Goal: Book appointment/travel/reservation

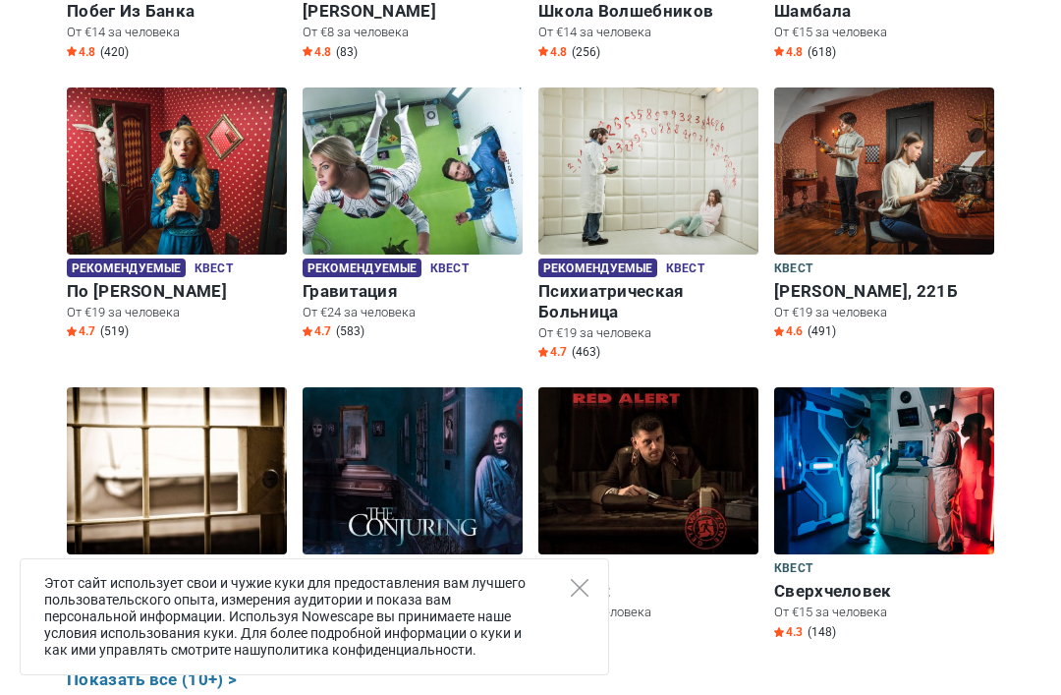
scroll to position [912, 0]
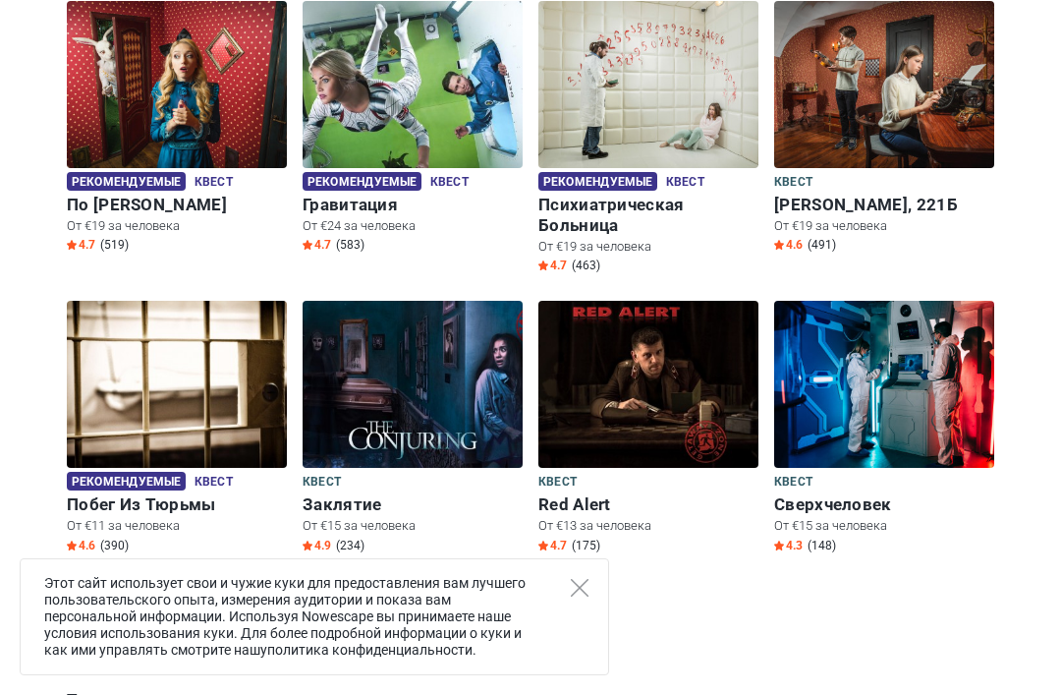
click at [586, 596] on icon "Close" at bounding box center [580, 588] width 18 height 18
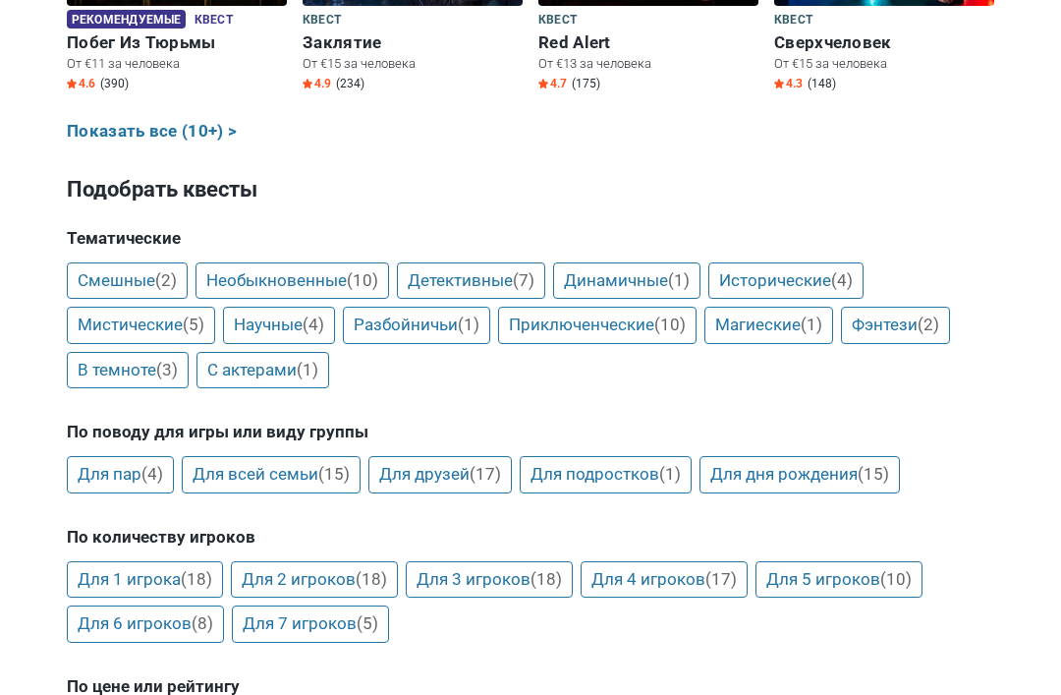
scroll to position [1374, 0]
click at [514, 561] on link "Для 3 игроков (18)" at bounding box center [489, 579] width 167 height 37
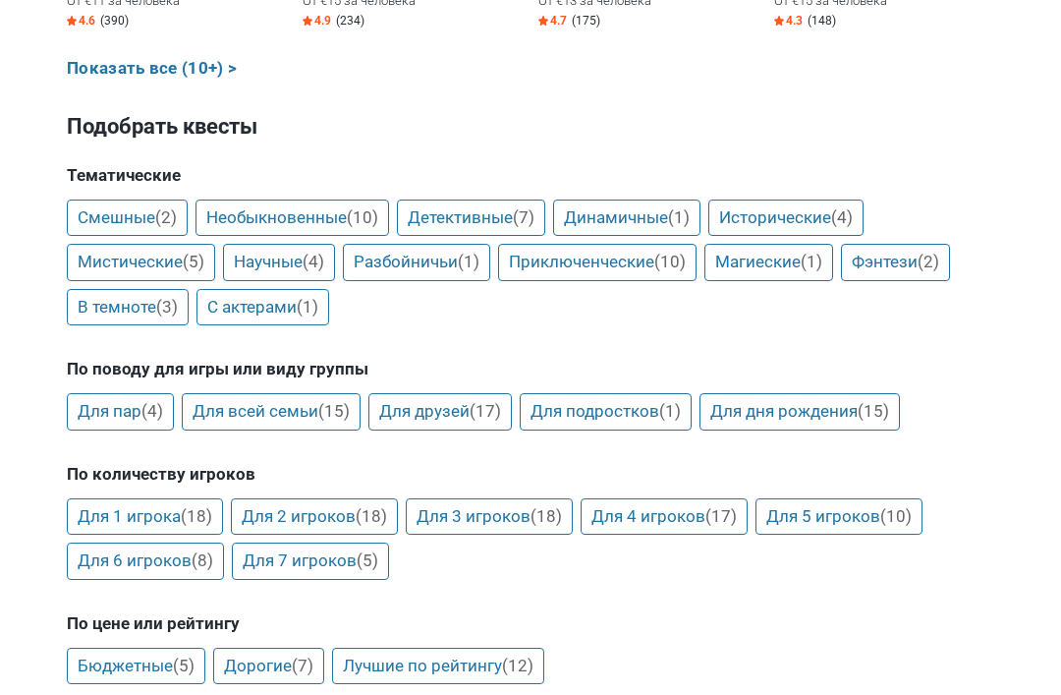
click at [466, 647] on link "Лучшие по рейтингу (12)" at bounding box center [438, 665] width 212 height 37
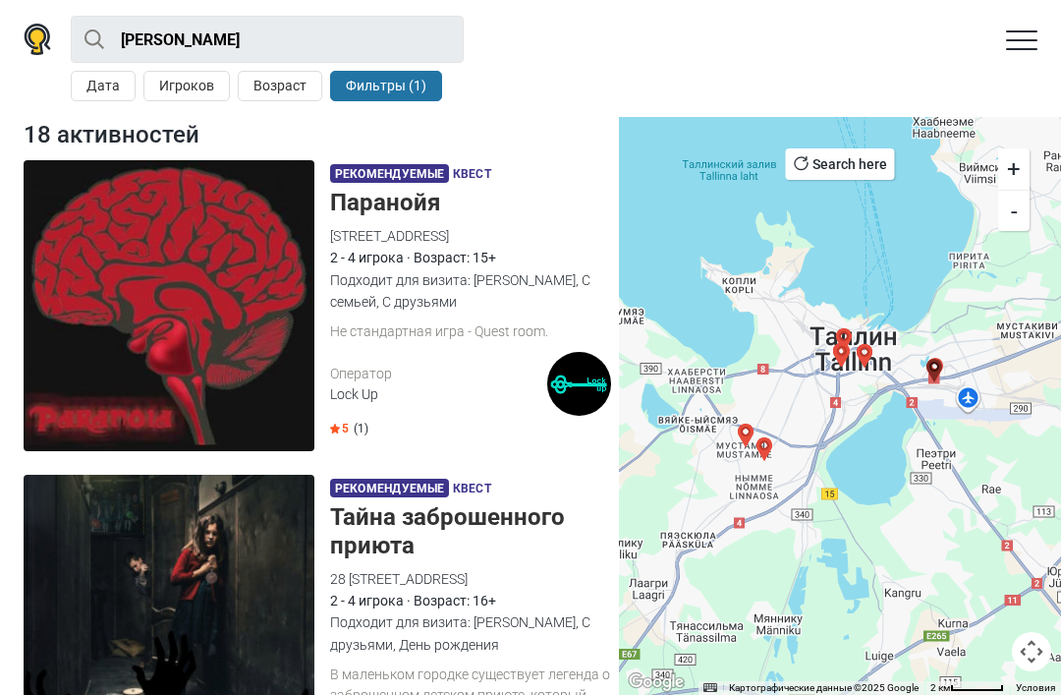
click at [130, 287] on img at bounding box center [169, 305] width 291 height 291
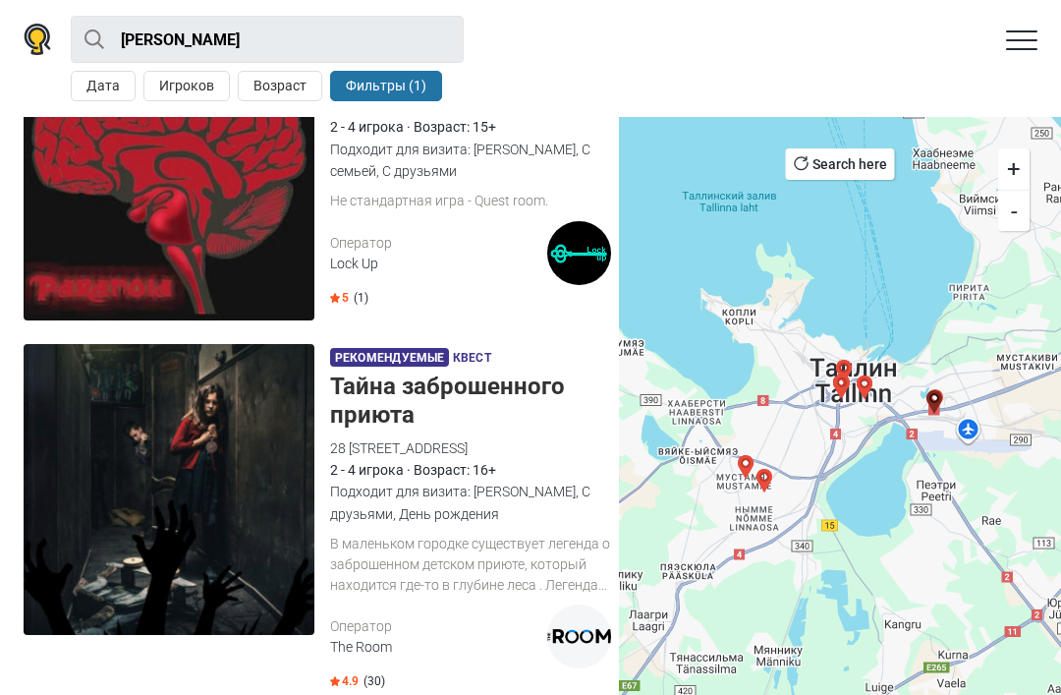
scroll to position [156, 0]
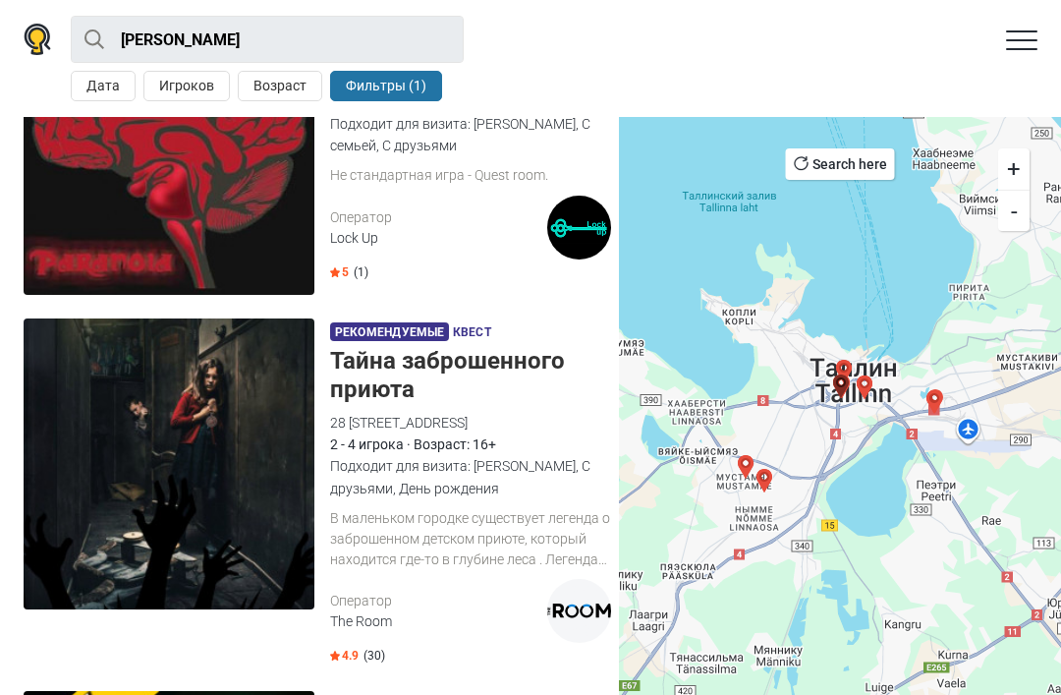
click at [268, 509] on img at bounding box center [169, 463] width 291 height 291
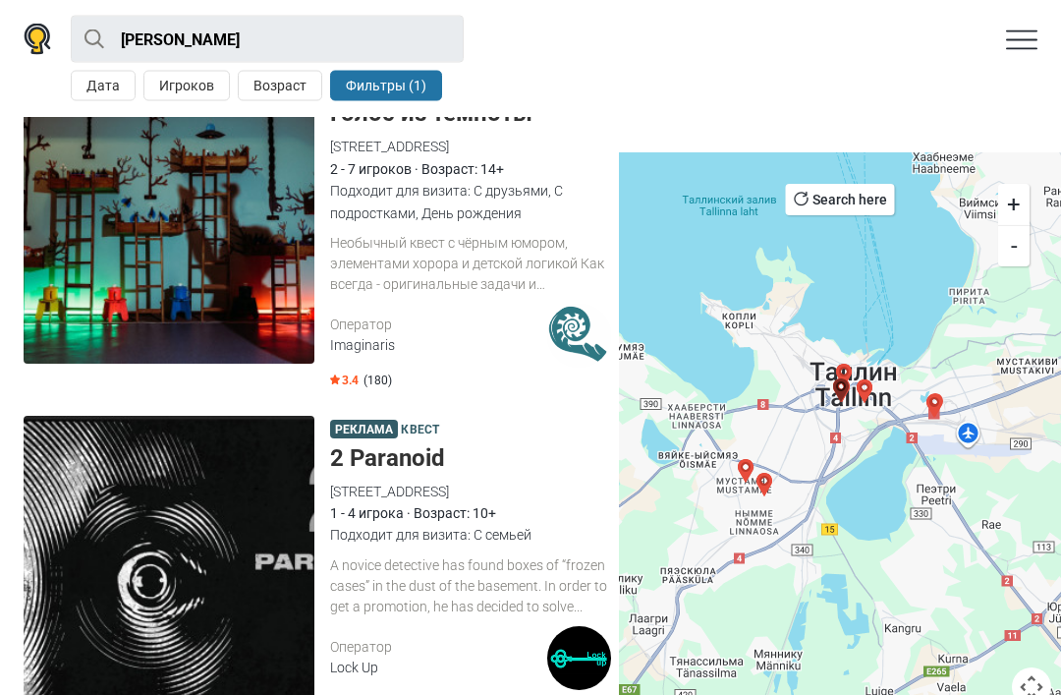
scroll to position [5696, 0]
click at [263, 501] on img at bounding box center [169, 561] width 291 height 291
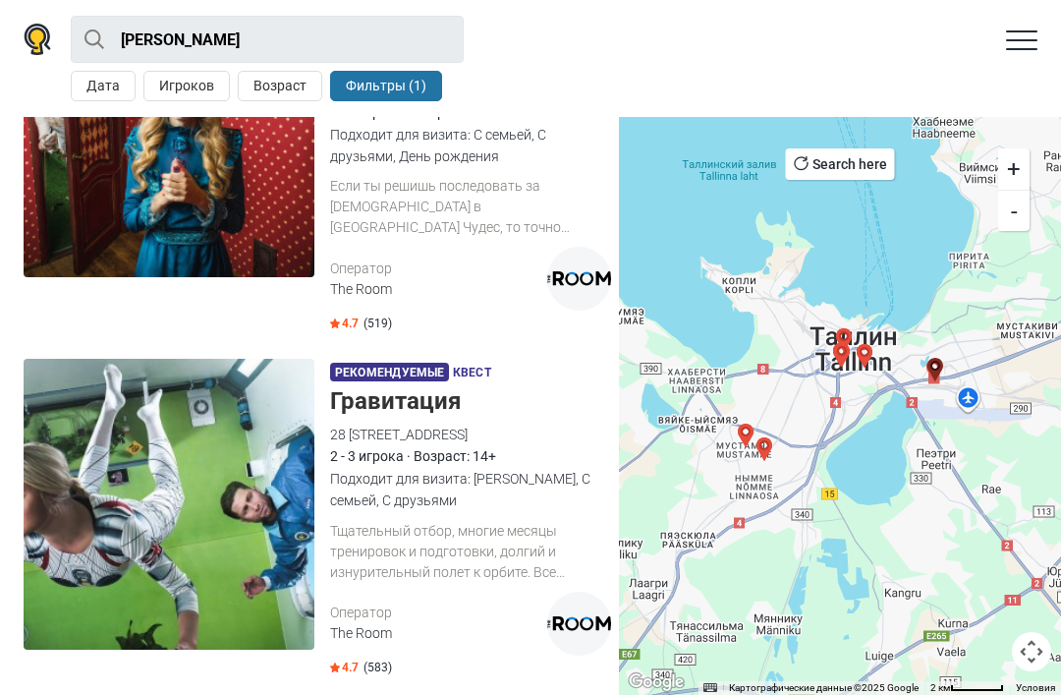
scroll to position [2949, 0]
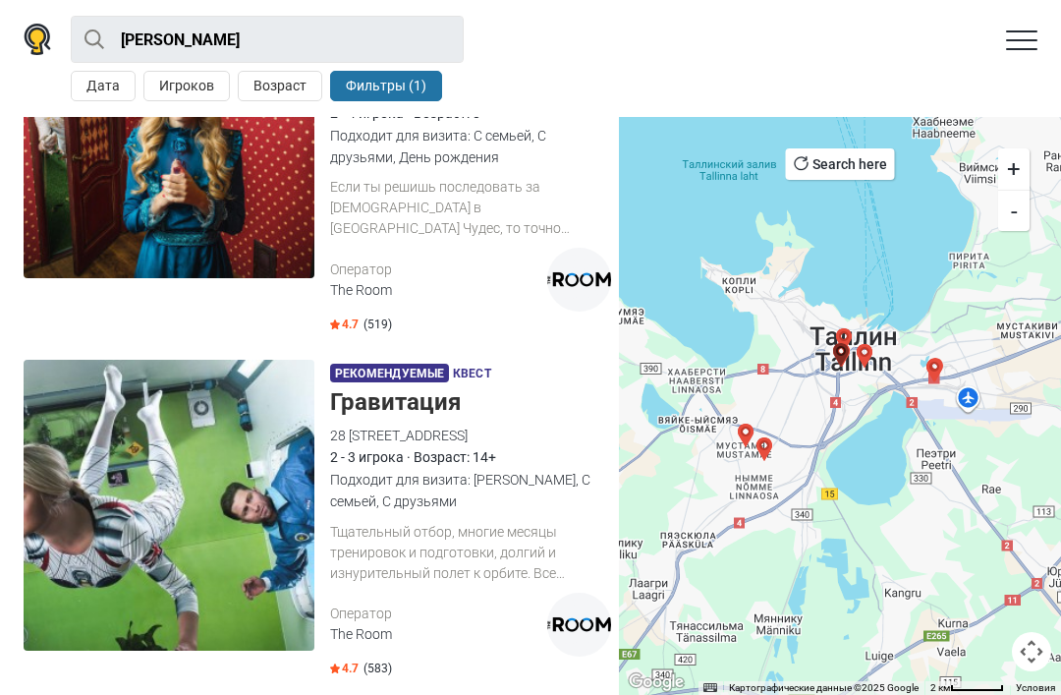
click at [261, 504] on img at bounding box center [169, 505] width 291 height 291
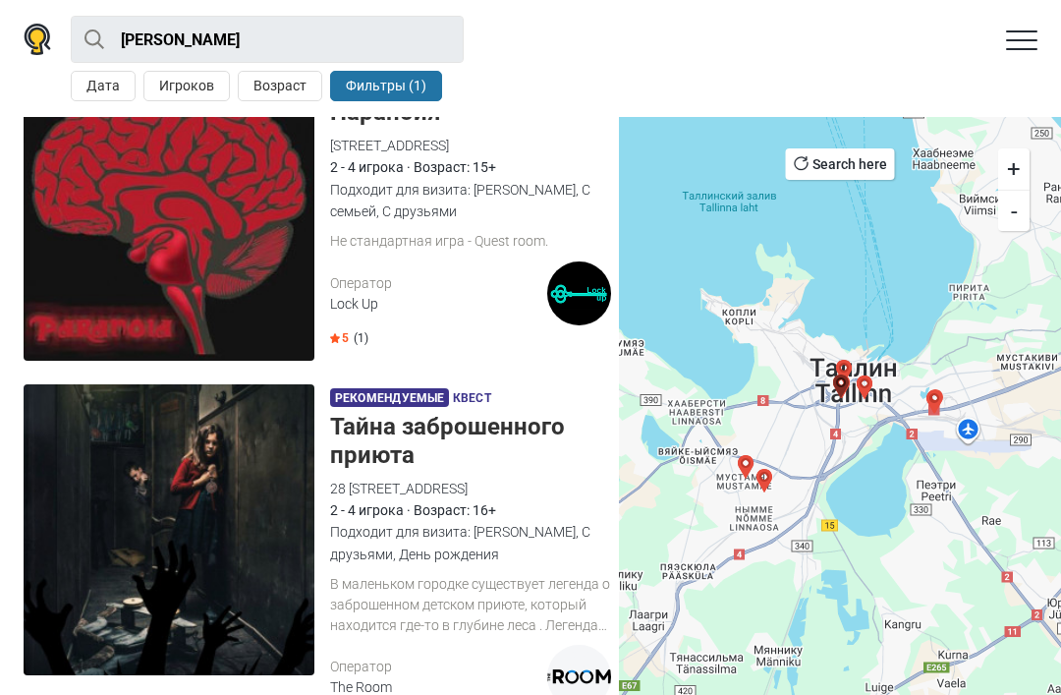
scroll to position [96, 0]
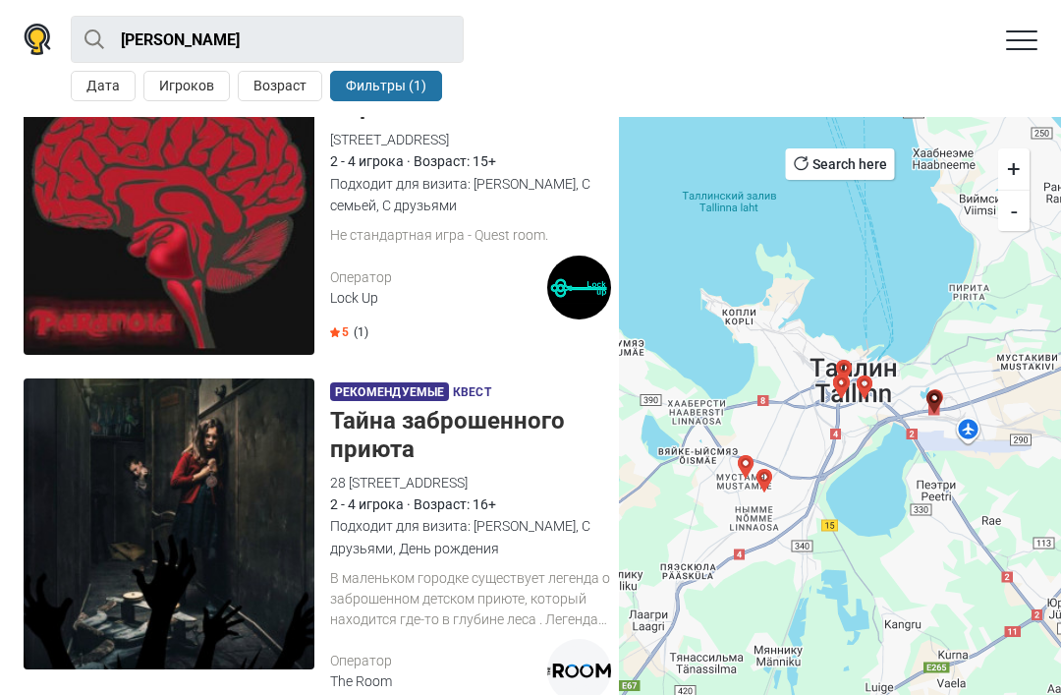
click at [364, 298] on div "Lock Up" at bounding box center [438, 298] width 217 height 21
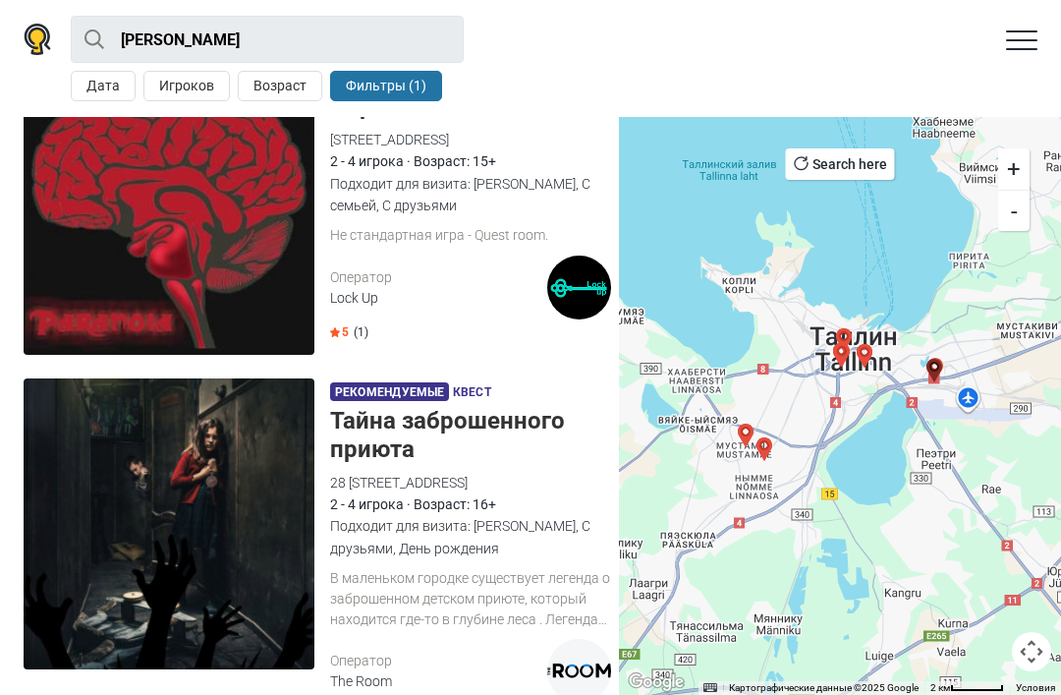
scroll to position [128, 0]
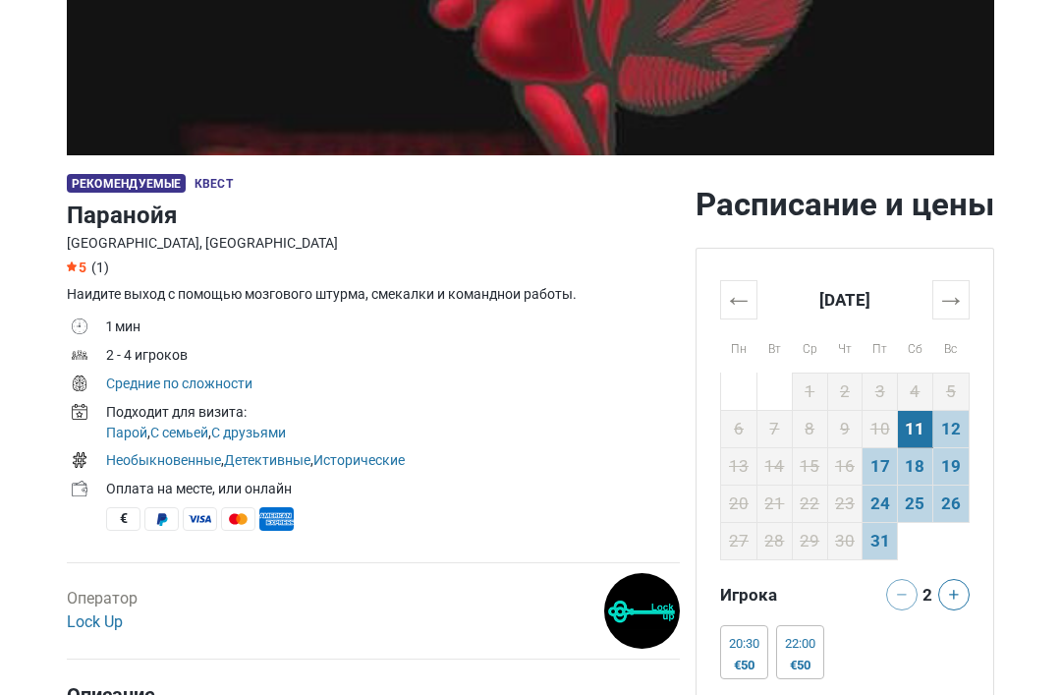
scroll to position [450, 0]
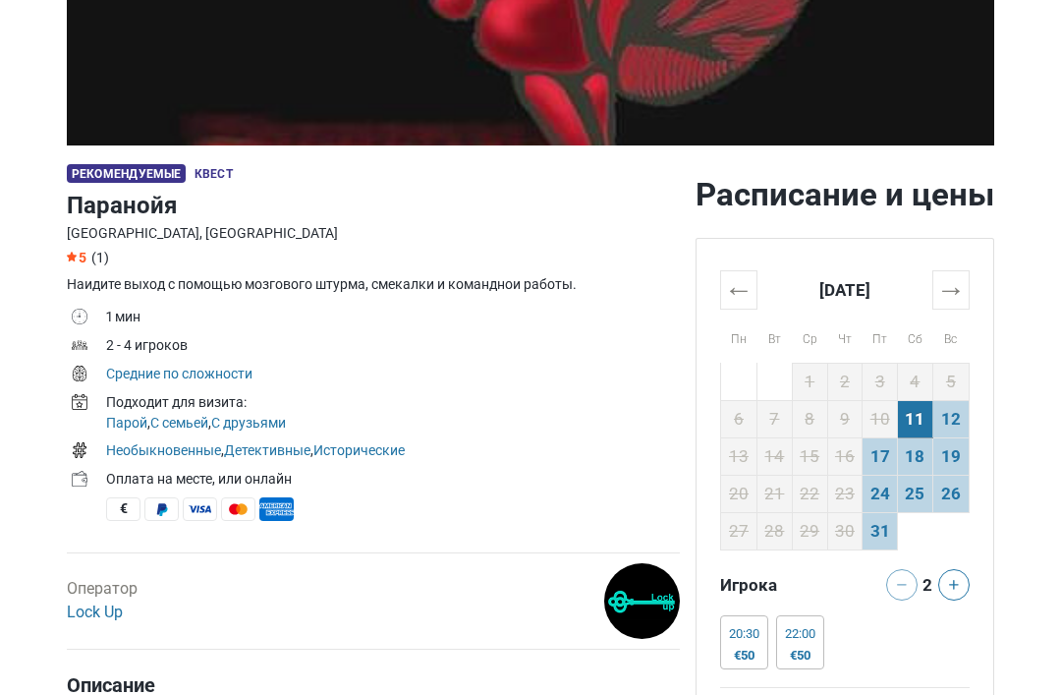
click at [916, 426] on td "11" at bounding box center [915, 419] width 35 height 37
click at [805, 651] on div "€50" at bounding box center [800, 655] width 30 height 16
click at [953, 588] on icon at bounding box center [954, 585] width 10 height 10
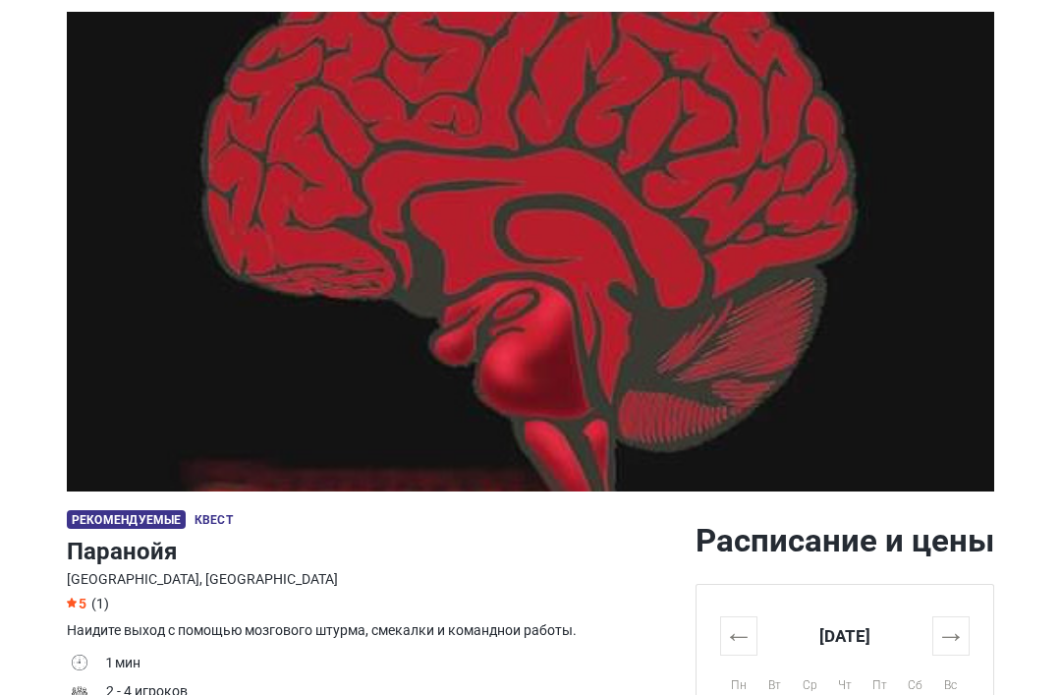
scroll to position [78, 0]
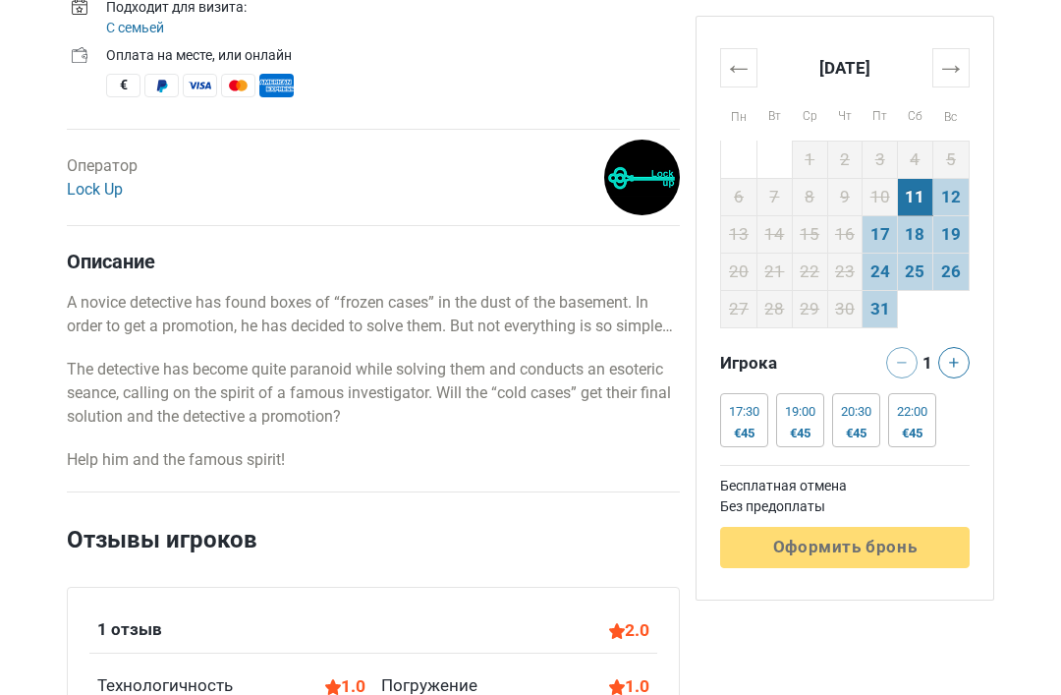
scroll to position [717, 0]
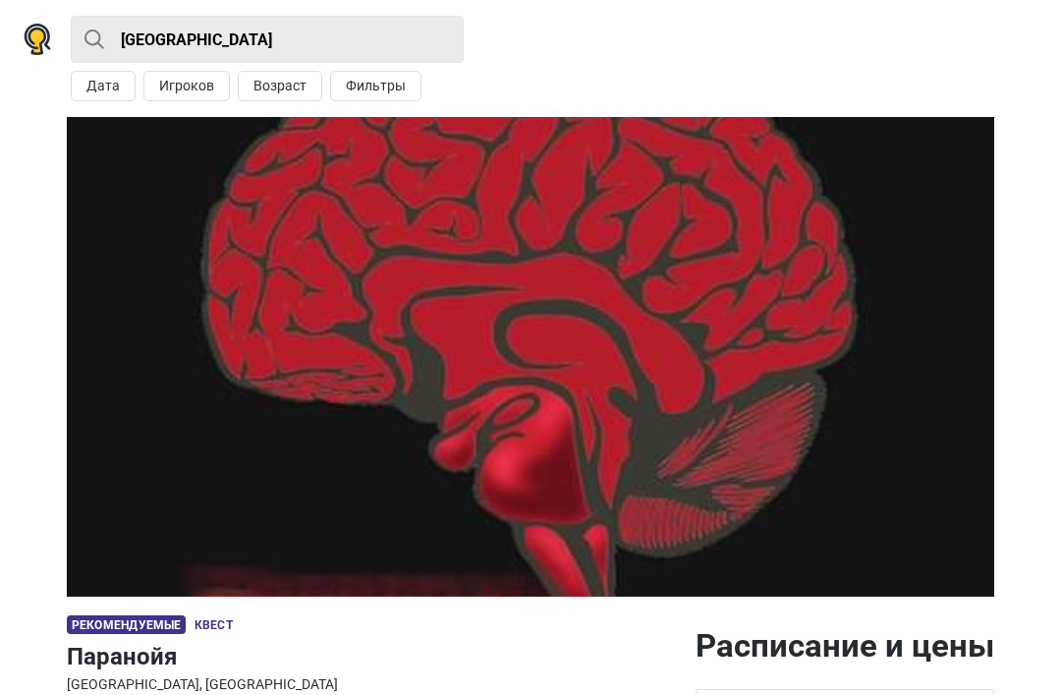
click at [111, 97] on button "Дата" at bounding box center [103, 86] width 65 height 30
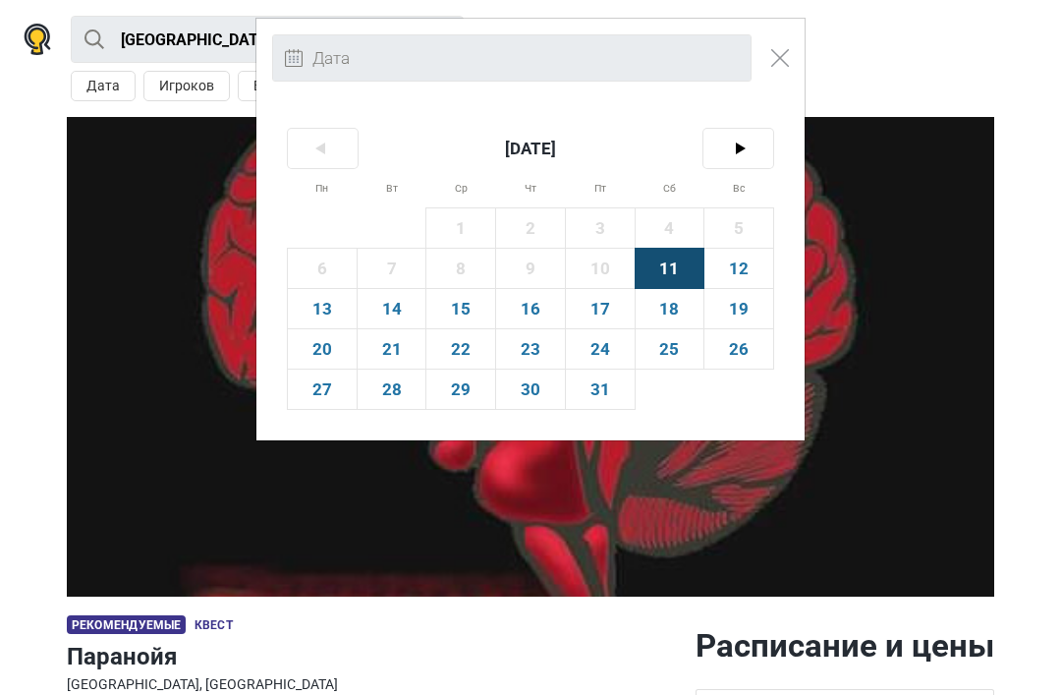
click at [672, 262] on span "11" at bounding box center [670, 268] width 69 height 39
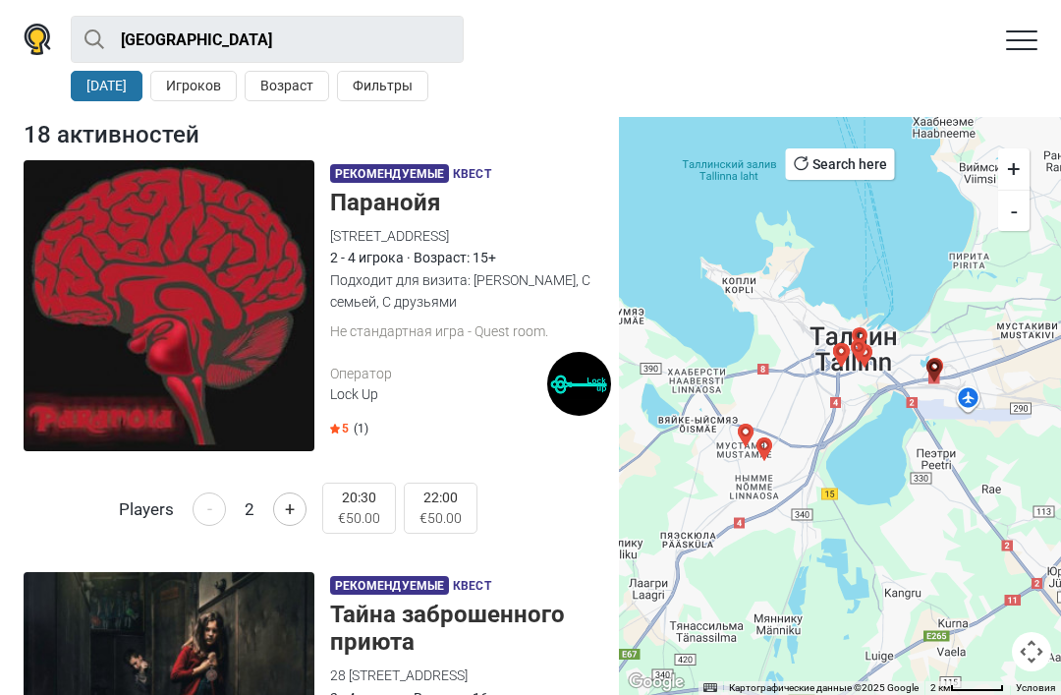
click at [273, 354] on img at bounding box center [169, 305] width 291 height 291
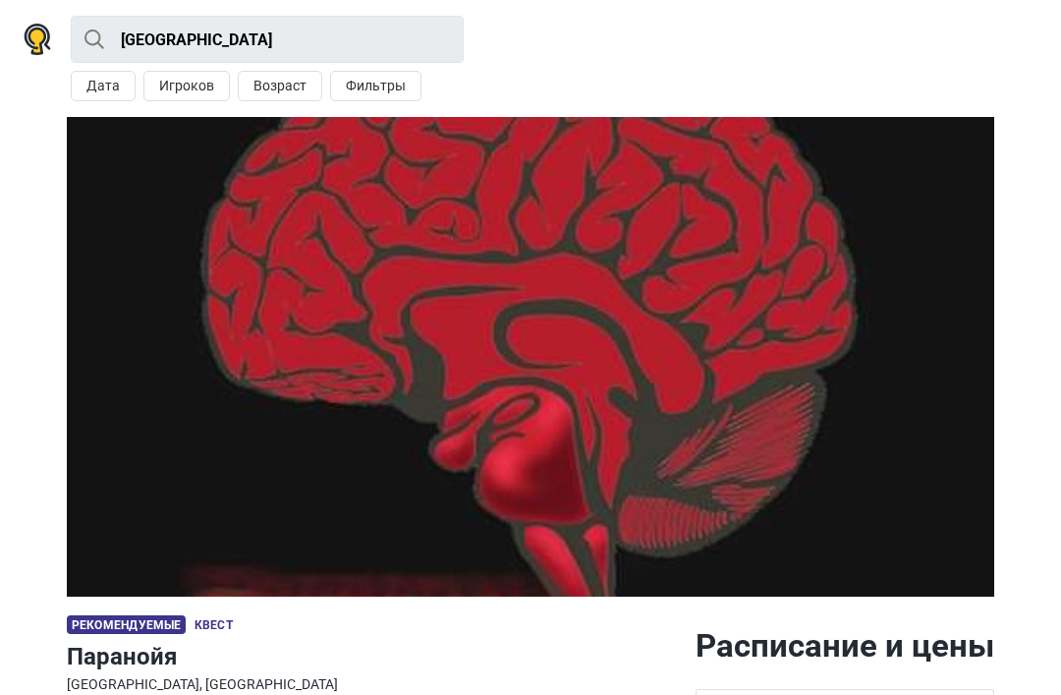
click at [623, 7] on div "Tallinn Все Квест На открытом воздухе Экшн игра Детская игровая комната Поблизо…" at bounding box center [530, 58] width 1061 height 117
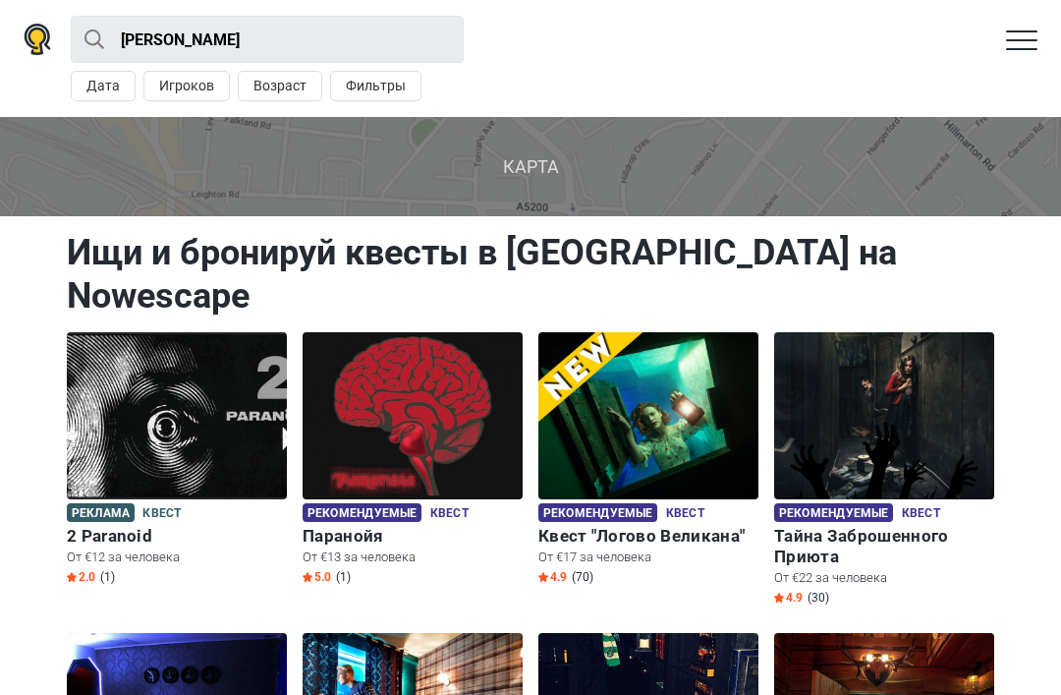
scroll to position [1436, 0]
